Goal: Task Accomplishment & Management: Complete application form

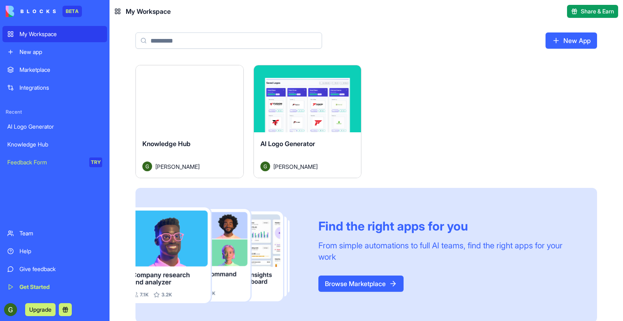
click at [559, 42] on link "New App" at bounding box center [570, 40] width 51 height 16
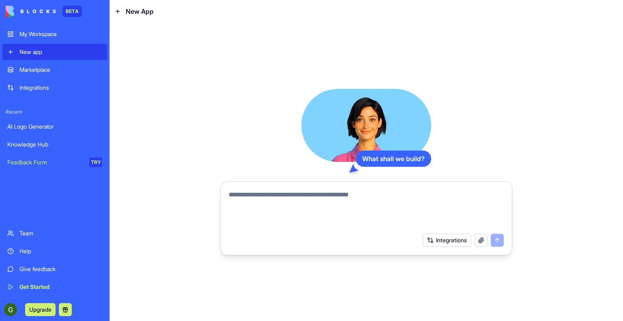
click at [331, 201] on textarea at bounding box center [366, 209] width 275 height 39
type textarea "*"
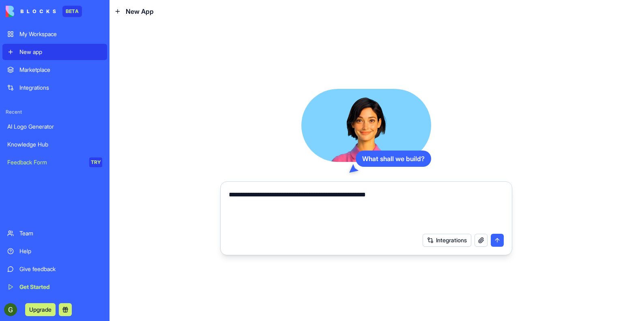
type textarea "**********"
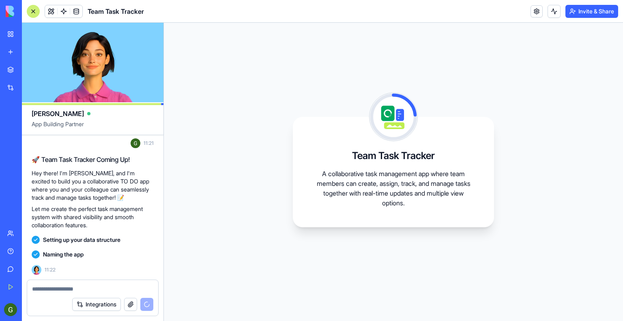
scroll to position [57, 0]
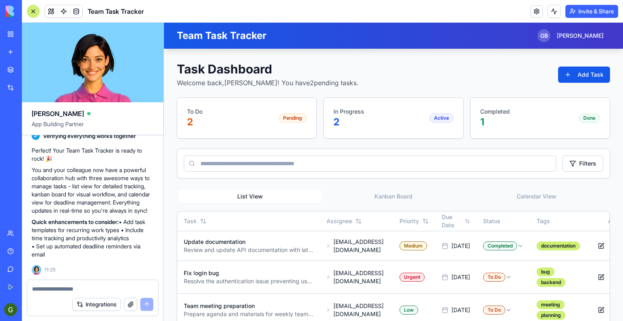
click at [104, 289] on textarea at bounding box center [92, 289] width 121 height 8
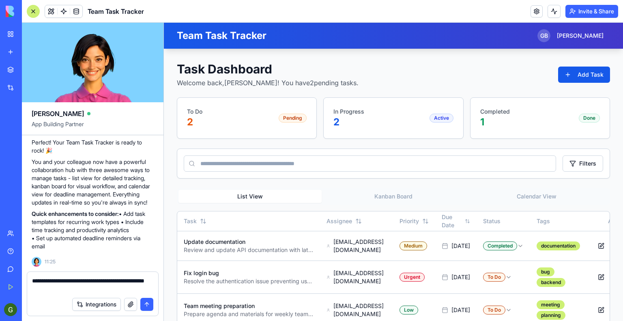
type textarea "**********"
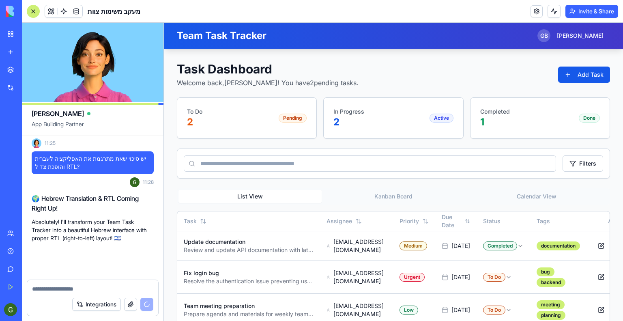
scroll to position [360, 0]
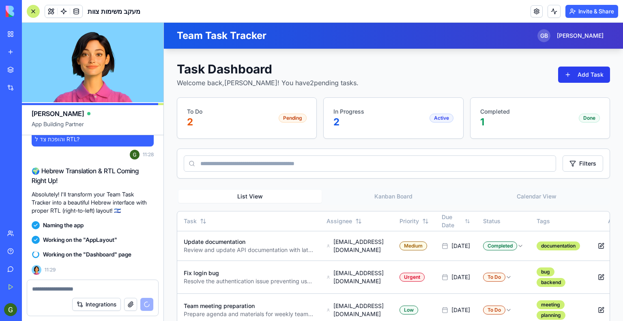
click at [579, 77] on button "Add Task" at bounding box center [584, 74] width 52 height 16
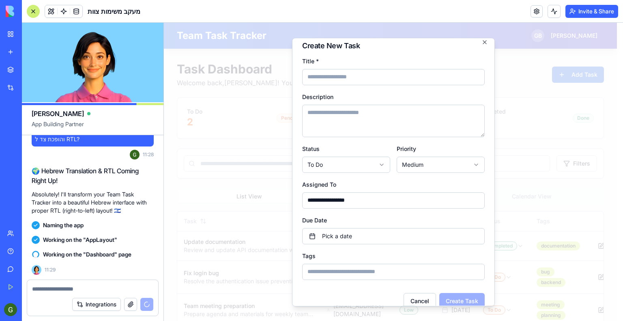
scroll to position [0, 0]
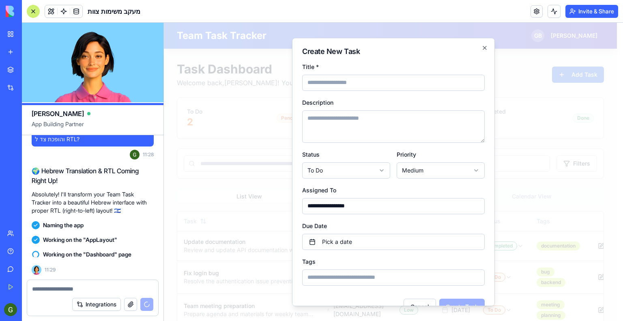
click at [468, 205] on input "**********" at bounding box center [393, 206] width 182 height 16
click at [422, 241] on button "Pick a date" at bounding box center [393, 241] width 182 height 16
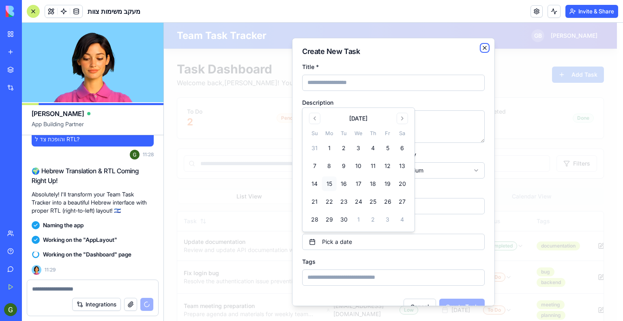
click at [481, 47] on icon "button" at bounding box center [484, 48] width 6 height 6
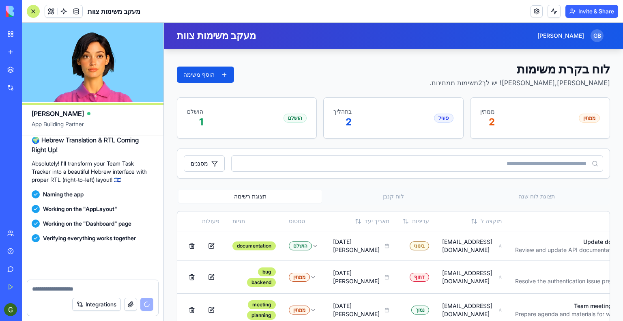
scroll to position [452, 0]
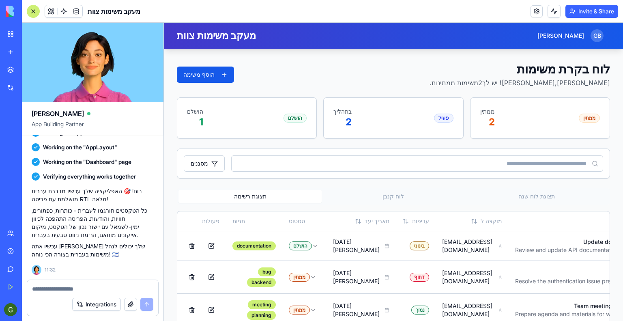
click at [411, 163] on input at bounding box center [417, 163] width 372 height 16
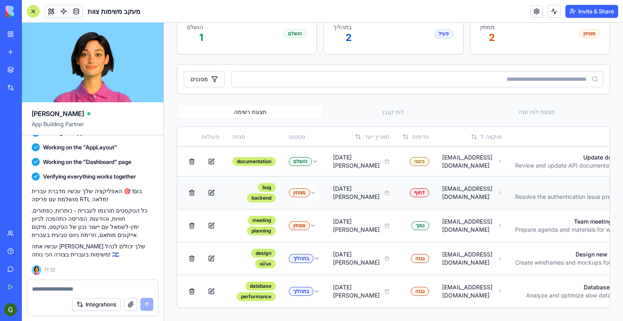
scroll to position [98, 0]
click at [191, 154] on button at bounding box center [192, 161] width 16 height 15
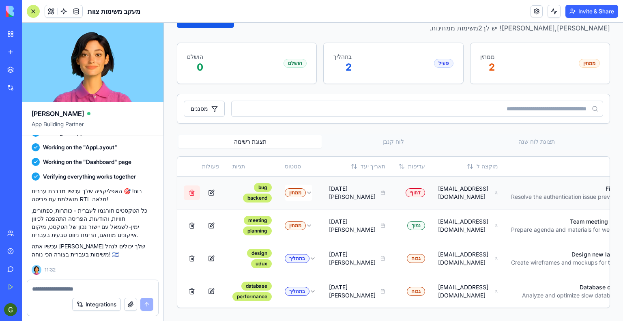
scroll to position [69, 0]
click at [191, 185] on button at bounding box center [192, 192] width 16 height 15
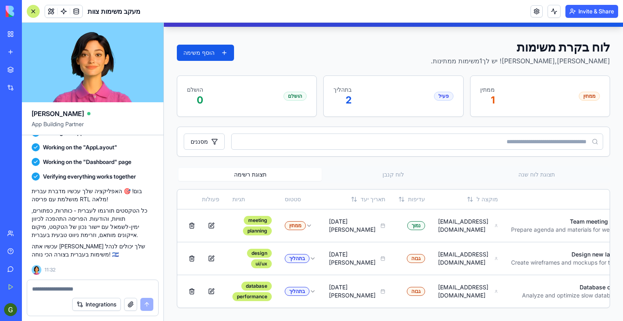
scroll to position [36, 0]
click at [189, 218] on button at bounding box center [192, 225] width 16 height 15
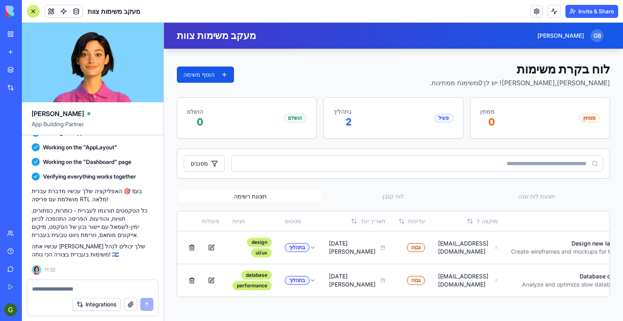
scroll to position [4, 0]
click at [192, 247] on button at bounding box center [192, 247] width 16 height 15
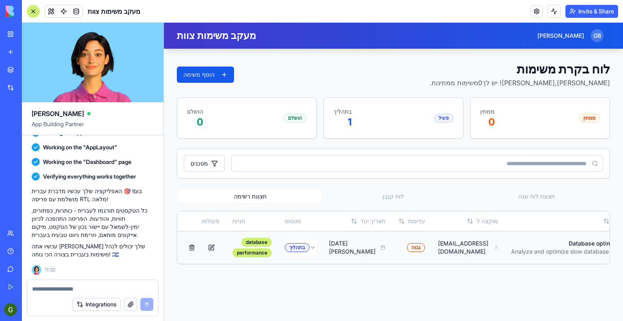
scroll to position [0, 0]
click at [212, 253] on button at bounding box center [211, 247] width 16 height 15
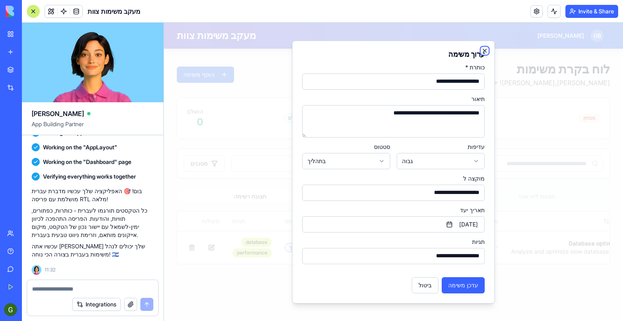
click at [484, 51] on icon "button" at bounding box center [484, 50] width 6 height 6
type input "**********"
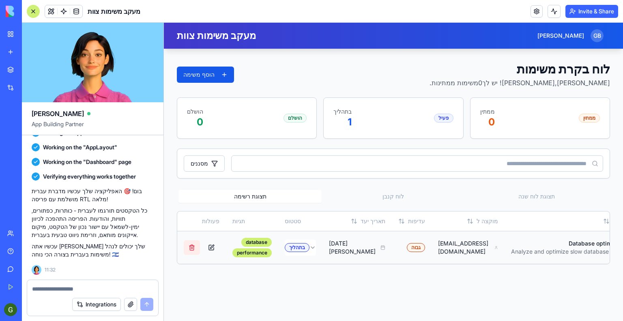
click at [191, 248] on button at bounding box center [192, 247] width 16 height 15
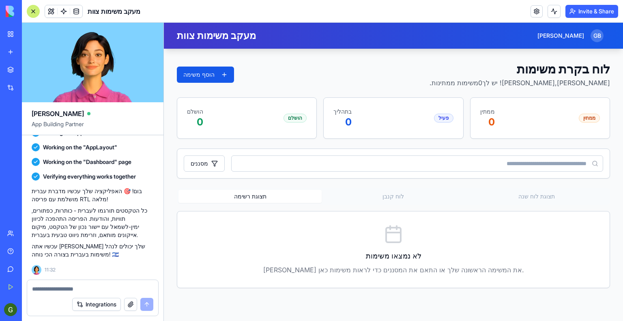
click at [604, 13] on button "Invite & Share" at bounding box center [591, 11] width 53 height 13
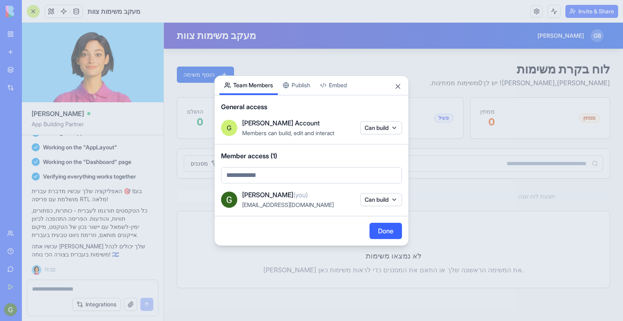
click at [308, 178] on body "BETA My Workspace New app Marketplace Integrations Recent AI Logo Generator Kno…" at bounding box center [311, 160] width 623 height 321
type input "*"
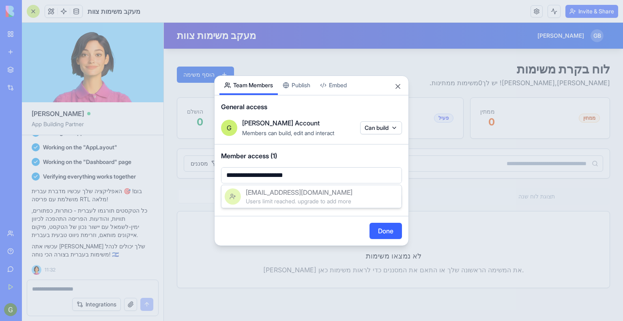
type input "**********"
click at [305, 193] on span "[EMAIL_ADDRESS][DOMAIN_NAME]" at bounding box center [299, 192] width 107 height 10
click at [385, 229] on button "Done" at bounding box center [385, 231] width 32 height 16
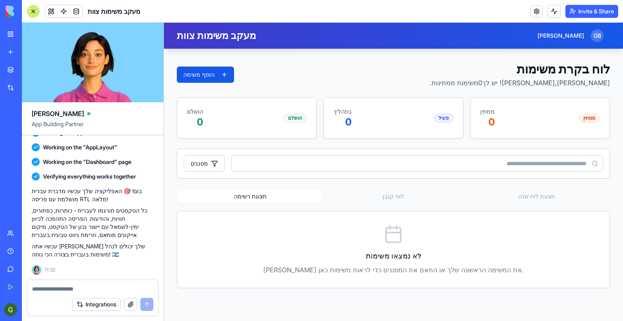
click at [582, 11] on button "Invite & Share" at bounding box center [591, 11] width 53 height 13
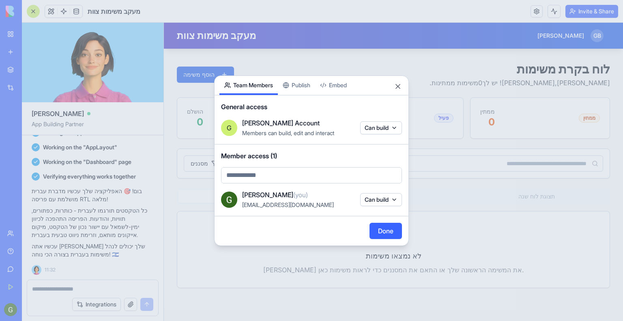
click at [327, 178] on body "BETA My Workspace New app Marketplace Integrations Recent AI Logo Generator Kno…" at bounding box center [311, 160] width 623 height 321
click at [339, 156] on body "BETA My Workspace New app Marketplace Integrations Recent AI Logo Generator Kno…" at bounding box center [311, 160] width 623 height 321
click at [32, 13] on div at bounding box center [311, 160] width 623 height 321
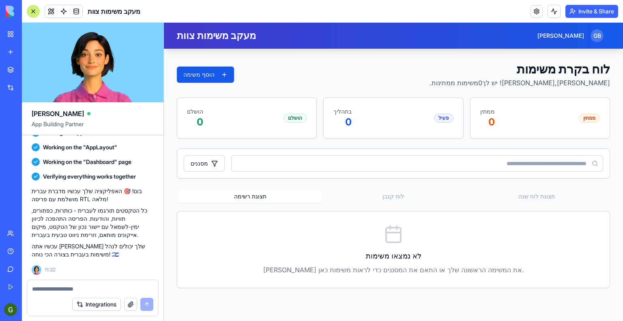
click at [34, 9] on div at bounding box center [33, 11] width 13 height 13
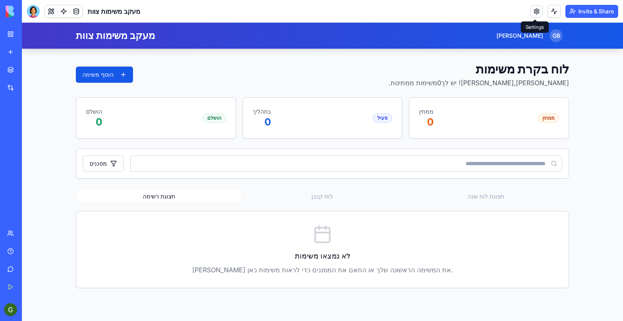
click at [537, 10] on link at bounding box center [536, 11] width 12 height 12
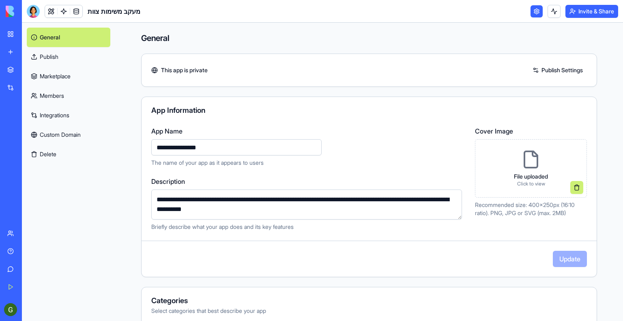
click at [536, 10] on link at bounding box center [536, 11] width 12 height 12
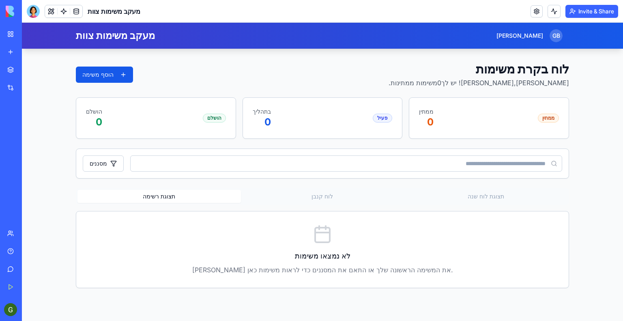
click at [585, 13] on button "Invite & Share" at bounding box center [591, 11] width 53 height 13
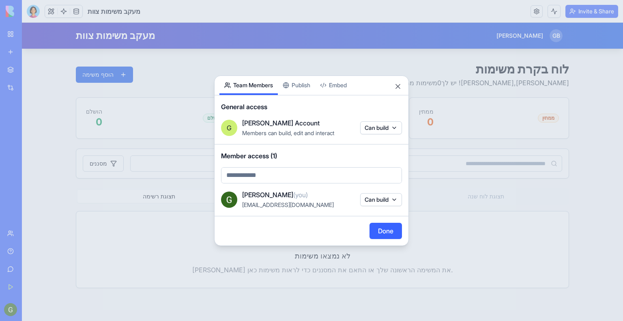
click at [317, 178] on body "BETA My Workspace New app Marketplace Integrations Recent AI Logo Generator Kno…" at bounding box center [311, 160] width 623 height 321
click at [310, 84] on body "BETA My Workspace New app Marketplace Integrations Recent AI Logo Generator Kno…" at bounding box center [311, 160] width 623 height 321
click at [300, 86] on div "Share App Team Members Publish Embed General access [PERSON_NAME] Account Membe…" at bounding box center [311, 160] width 195 height 170
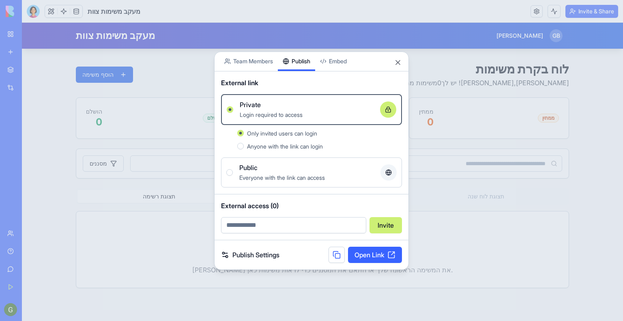
click at [233, 173] on div "Public Everyone with the link can access" at bounding box center [311, 172] width 170 height 19
click at [233, 173] on button "Public Everyone with the link can access" at bounding box center [229, 172] width 6 height 6
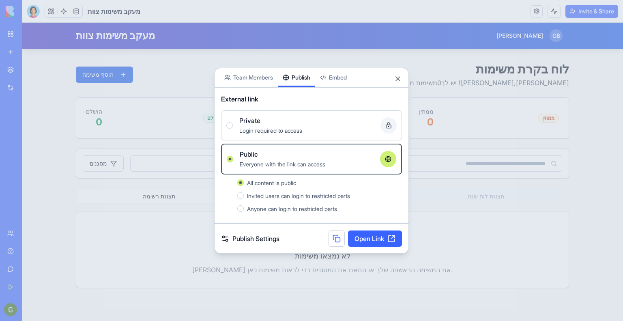
click at [333, 237] on button at bounding box center [336, 238] width 16 height 16
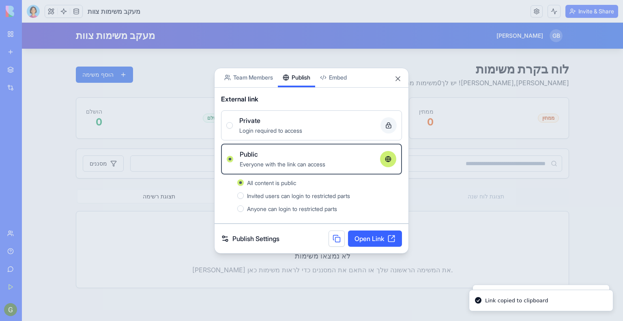
click at [333, 237] on button at bounding box center [336, 238] width 16 height 16
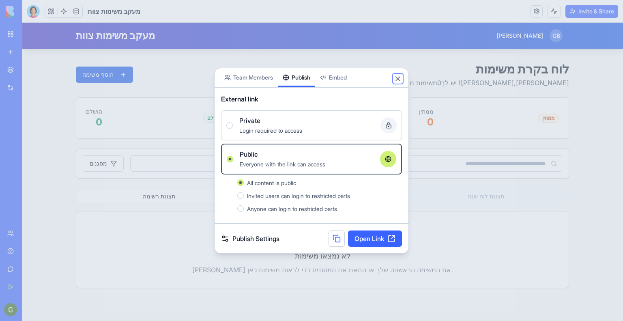
click at [398, 79] on button "Close" at bounding box center [398, 79] width 8 height 8
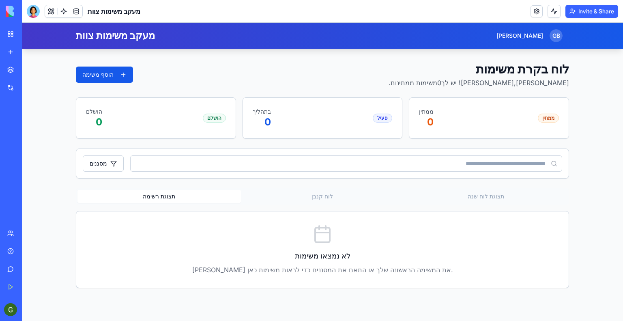
click at [582, 9] on button "Invite & Share" at bounding box center [591, 11] width 53 height 13
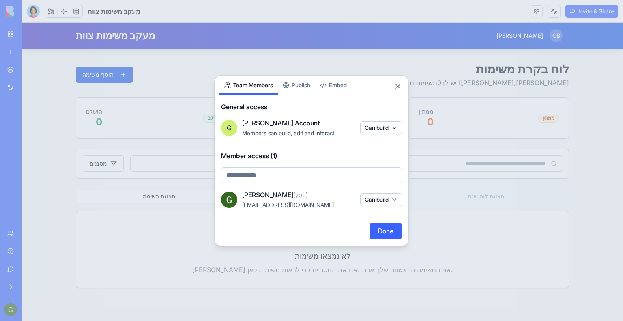
click at [256, 81] on button "Team Members" at bounding box center [248, 85] width 58 height 19
click at [293, 173] on body "BETA My Workspace New app Marketplace Integrations Recent AI Logo Generator Kno…" at bounding box center [311, 160] width 623 height 321
type input "*"
click at [405, 92] on body "BETA My Workspace New app Marketplace Integrations Recent AI Logo Generator Kno…" at bounding box center [311, 160] width 623 height 321
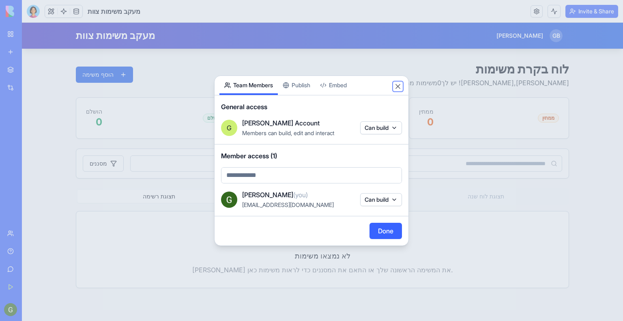
click at [400, 86] on button "Close" at bounding box center [398, 86] width 8 height 8
